Goal: Find specific page/section: Find specific page/section

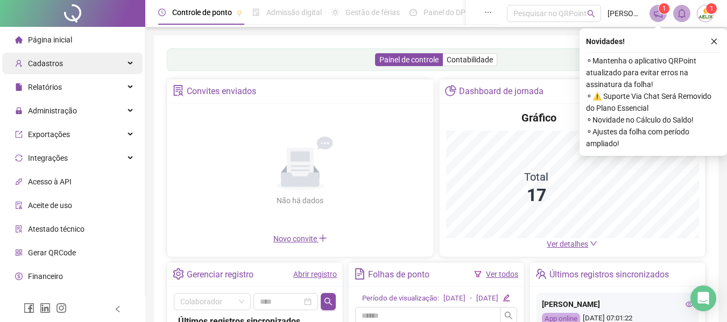
click at [108, 65] on div "Cadastros" at bounding box center [72, 64] width 140 height 22
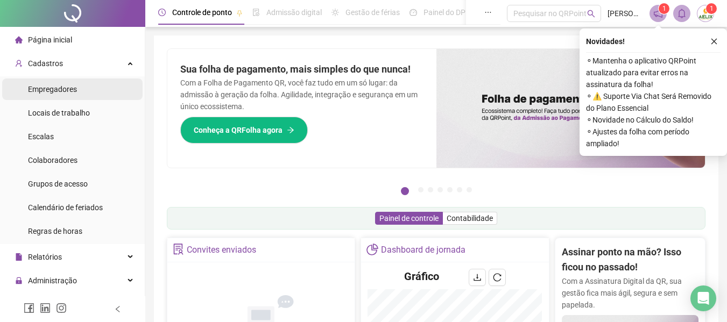
click at [64, 90] on span "Empregadores" at bounding box center [52, 89] width 49 height 9
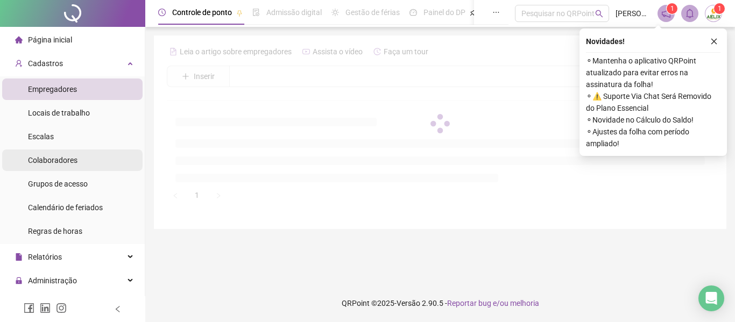
click at [52, 159] on span "Colaboradores" at bounding box center [52, 160] width 49 height 9
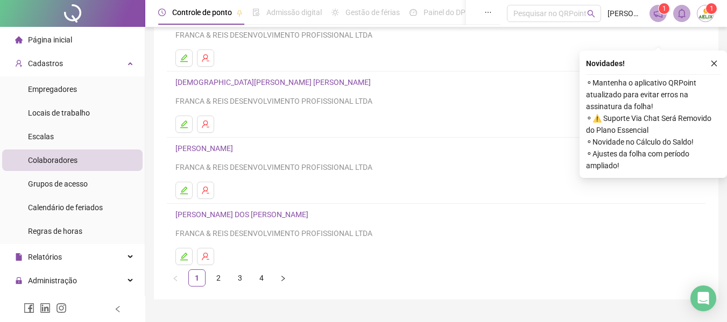
scroll to position [198, 0]
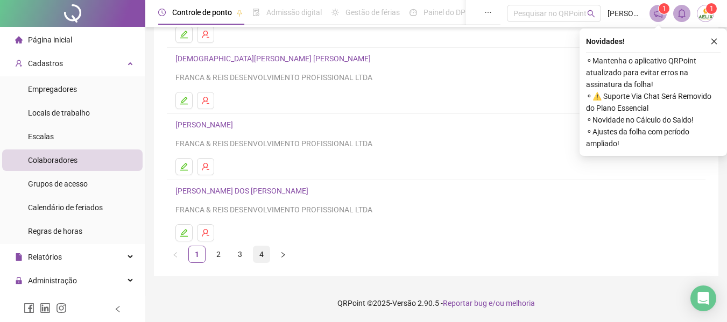
click at [261, 255] on link "4" at bounding box center [261, 254] width 16 height 16
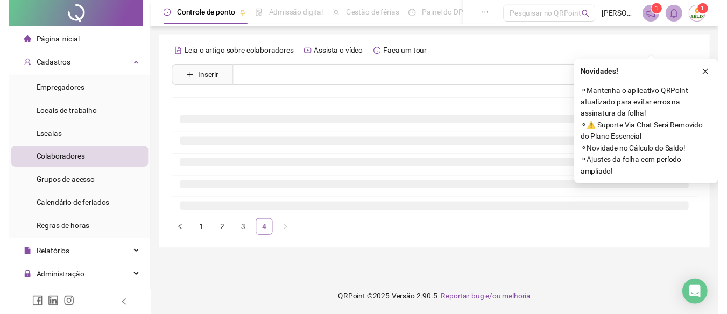
scroll to position [0, 0]
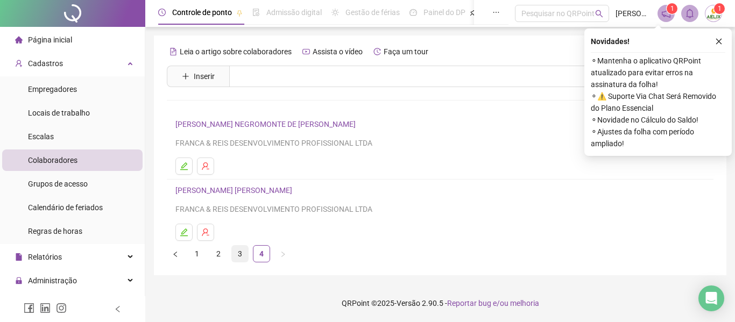
click at [242, 254] on link "3" at bounding box center [240, 254] width 16 height 16
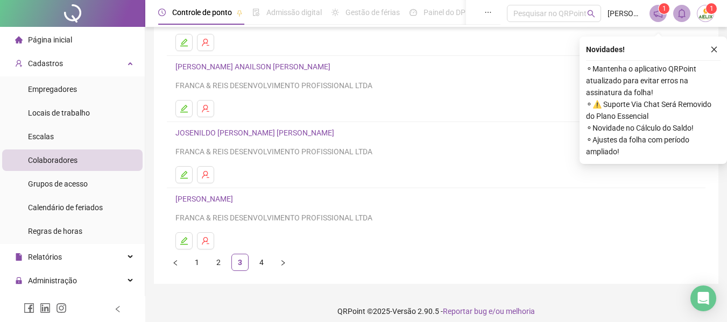
scroll to position [198, 0]
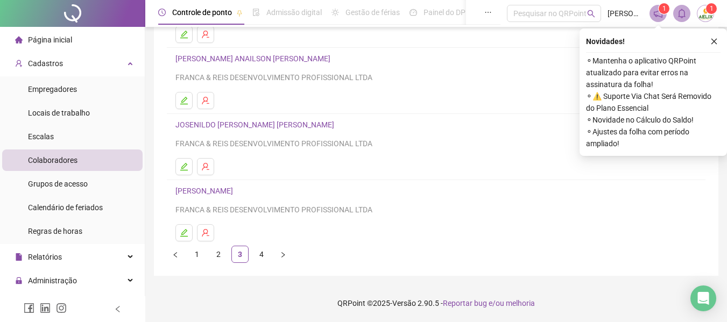
click at [207, 190] on link "[PERSON_NAME]" at bounding box center [205, 191] width 61 height 9
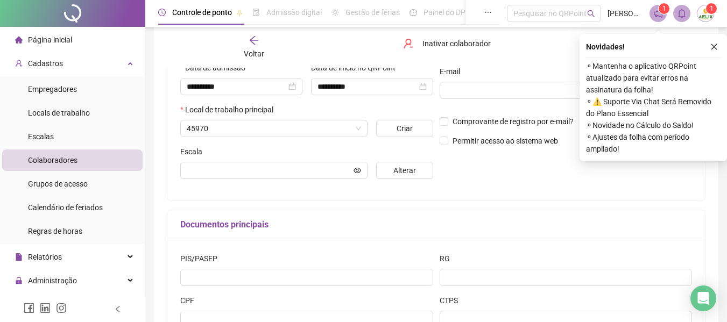
scroll to position [203, 0]
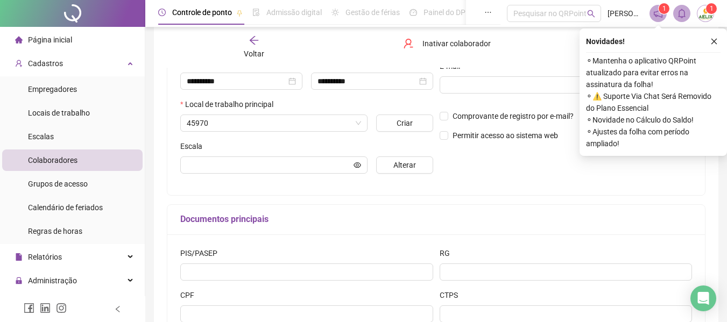
type input "****"
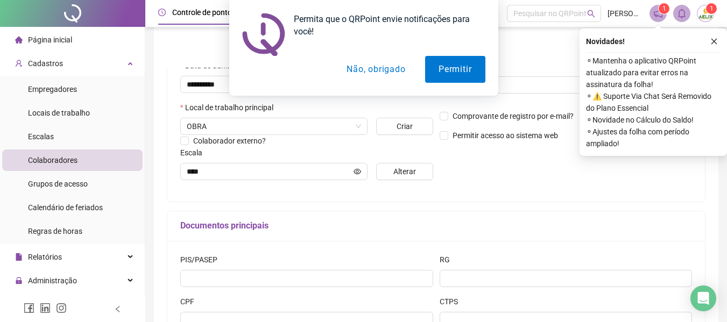
click at [717, 41] on div "Permita que o QRPoint envie notificações para você! Permitir Não, obrigado" at bounding box center [363, 48] width 727 height 96
click at [375, 71] on button "Não, obrigado" at bounding box center [376, 69] width 86 height 27
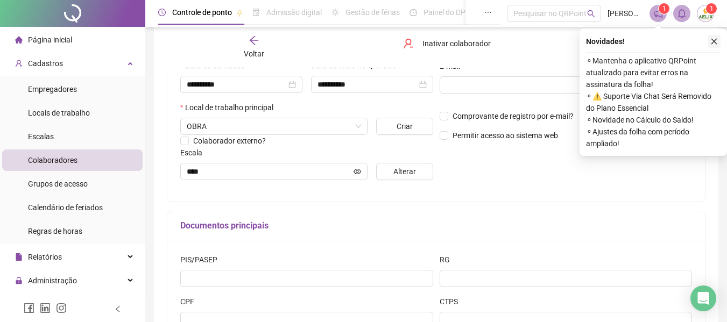
click at [712, 40] on icon "close" at bounding box center [714, 42] width 6 height 6
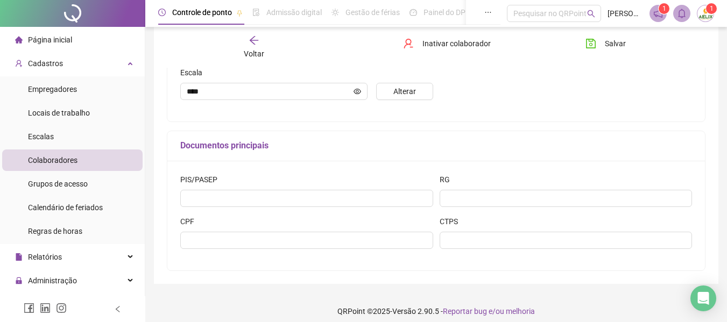
scroll to position [292, 0]
